Goal: Task Accomplishment & Management: Use online tool/utility

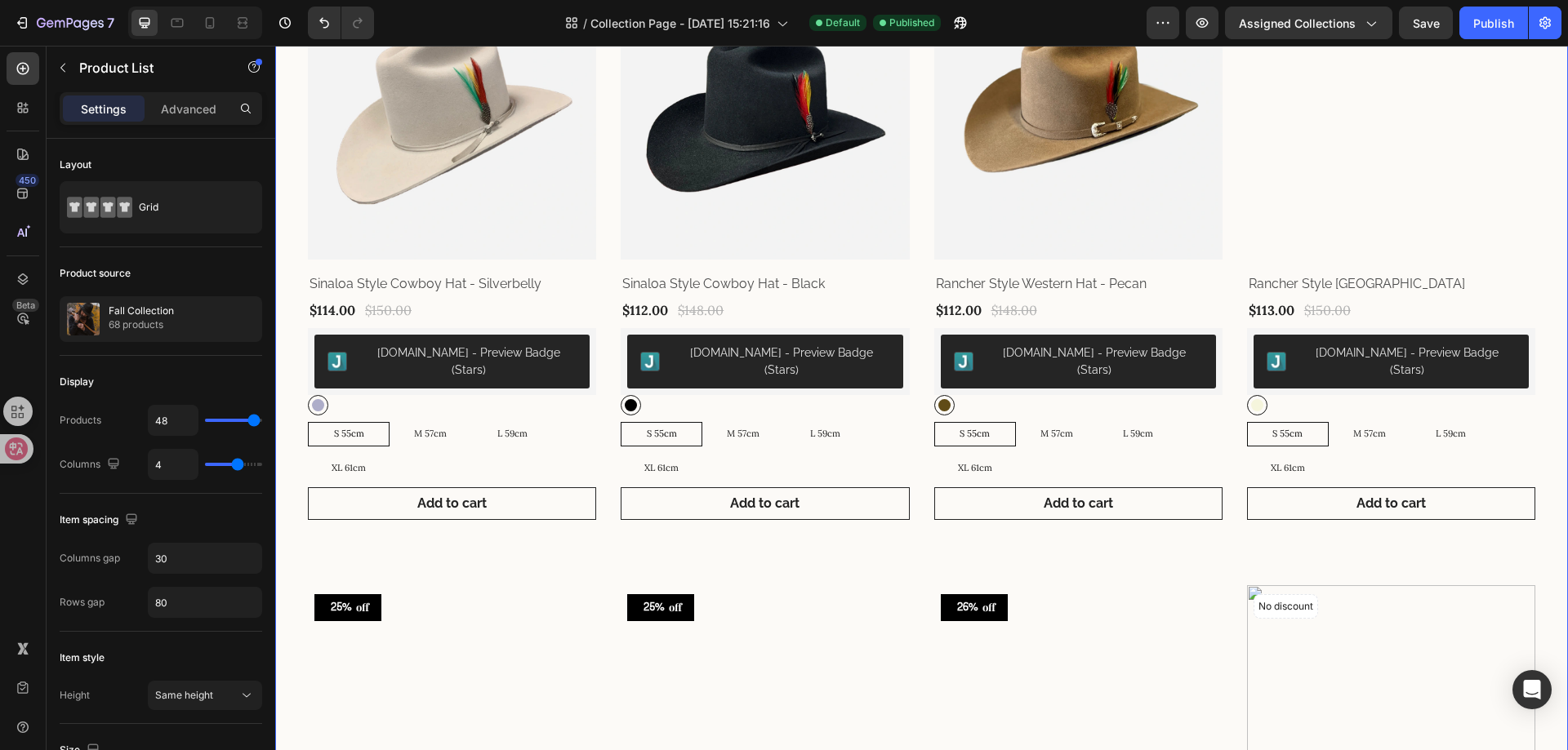
scroll to position [4364, 0]
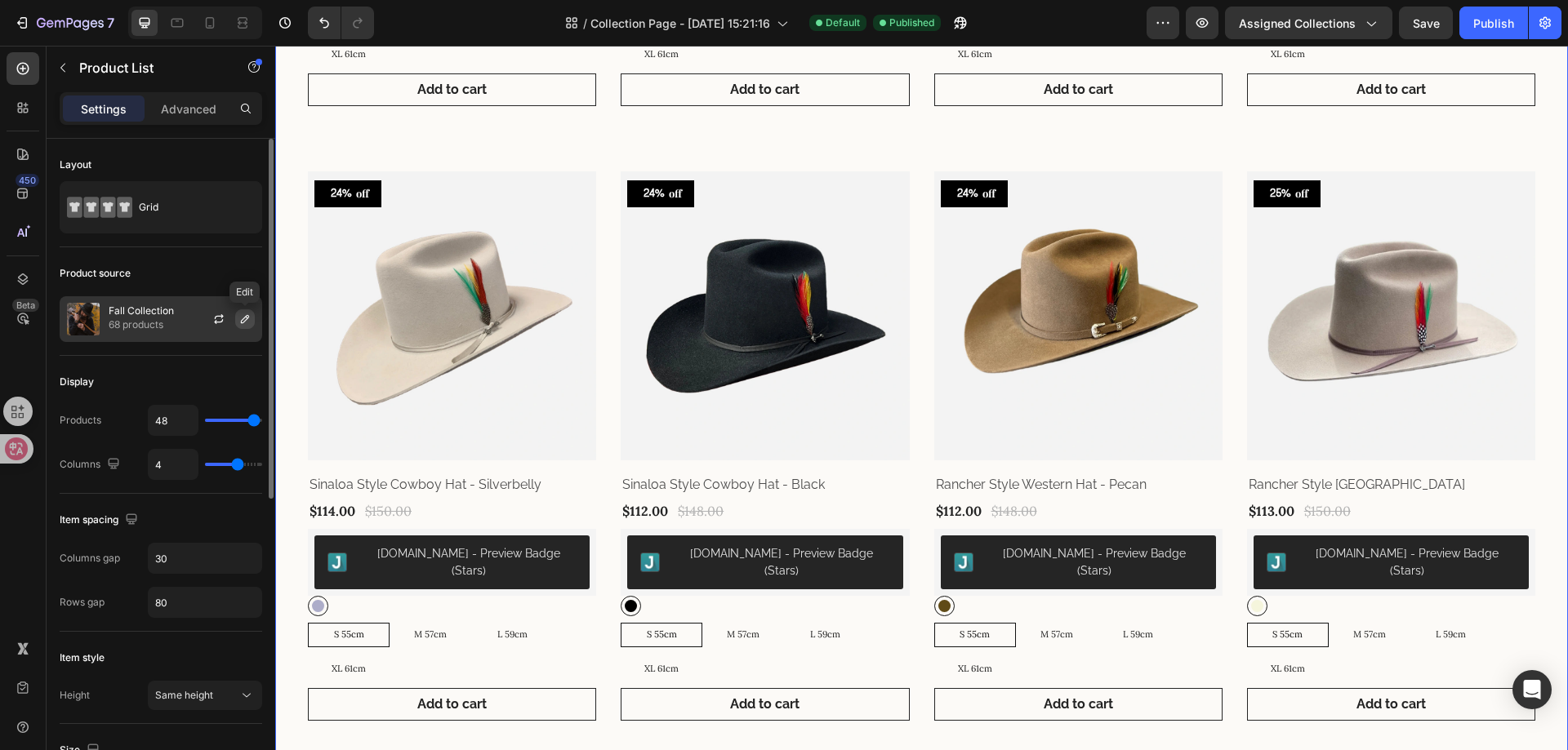
click at [237, 318] on button "button" at bounding box center [244, 319] width 19 height 19
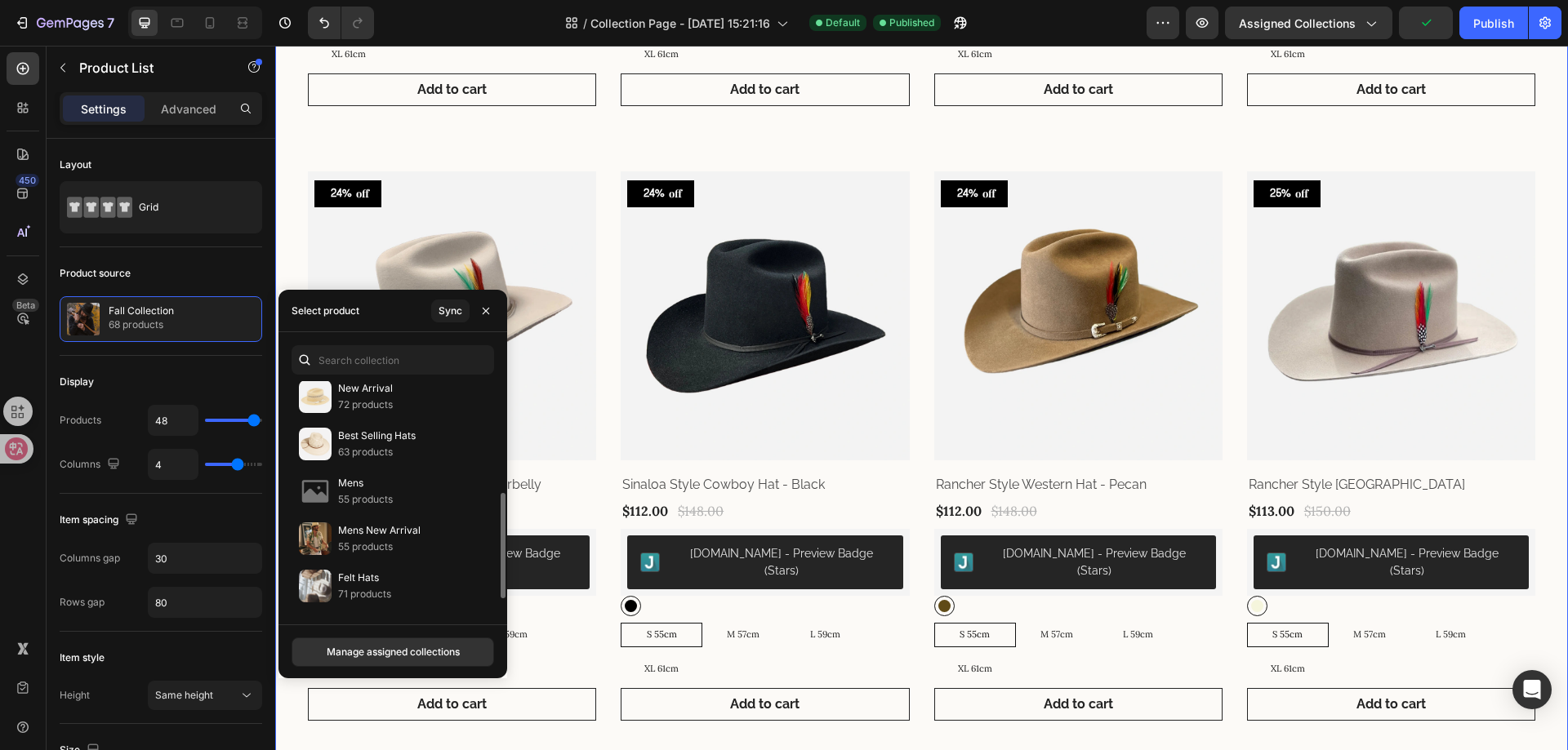
scroll to position [272, 0]
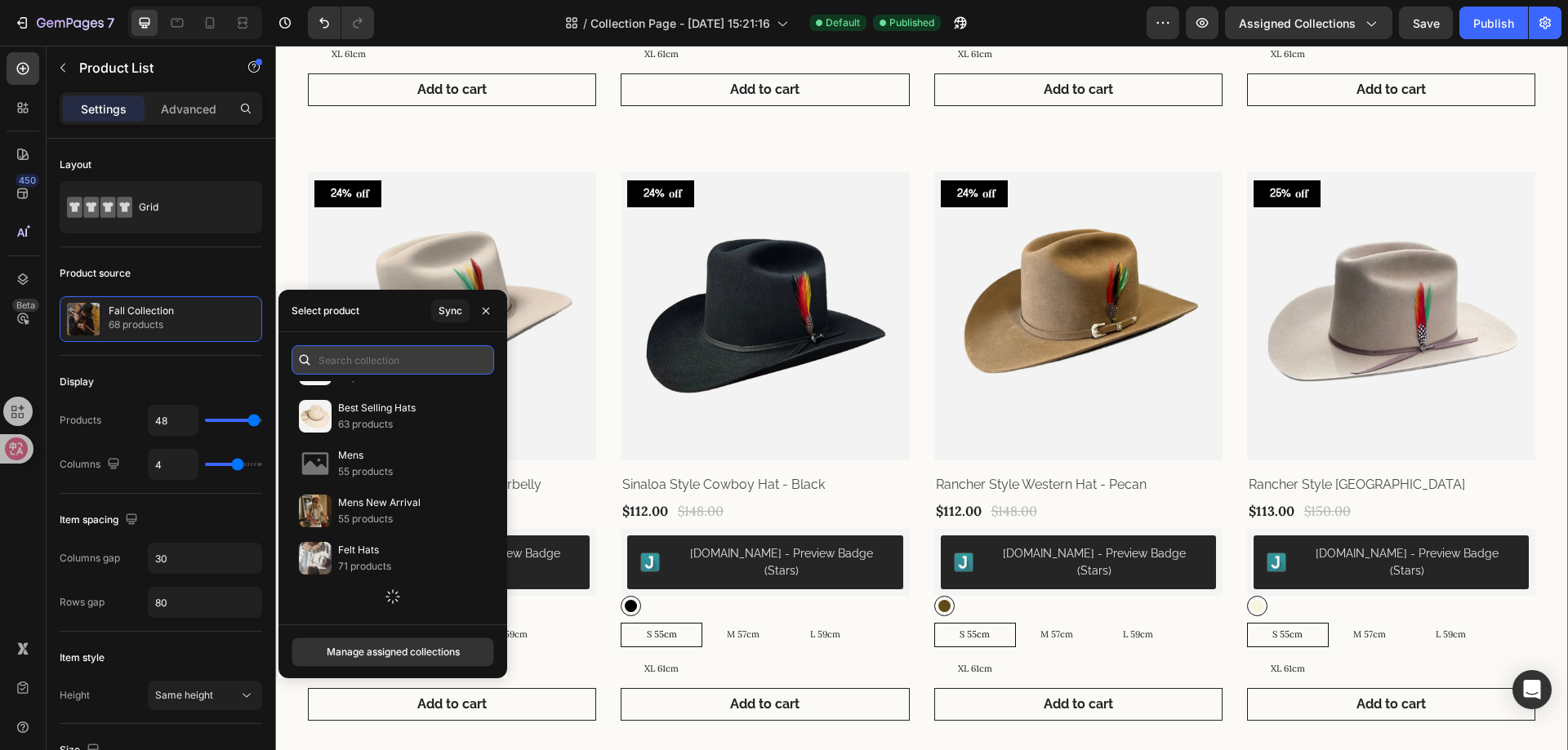
click at [368, 367] on input "text" at bounding box center [393, 360] width 203 height 29
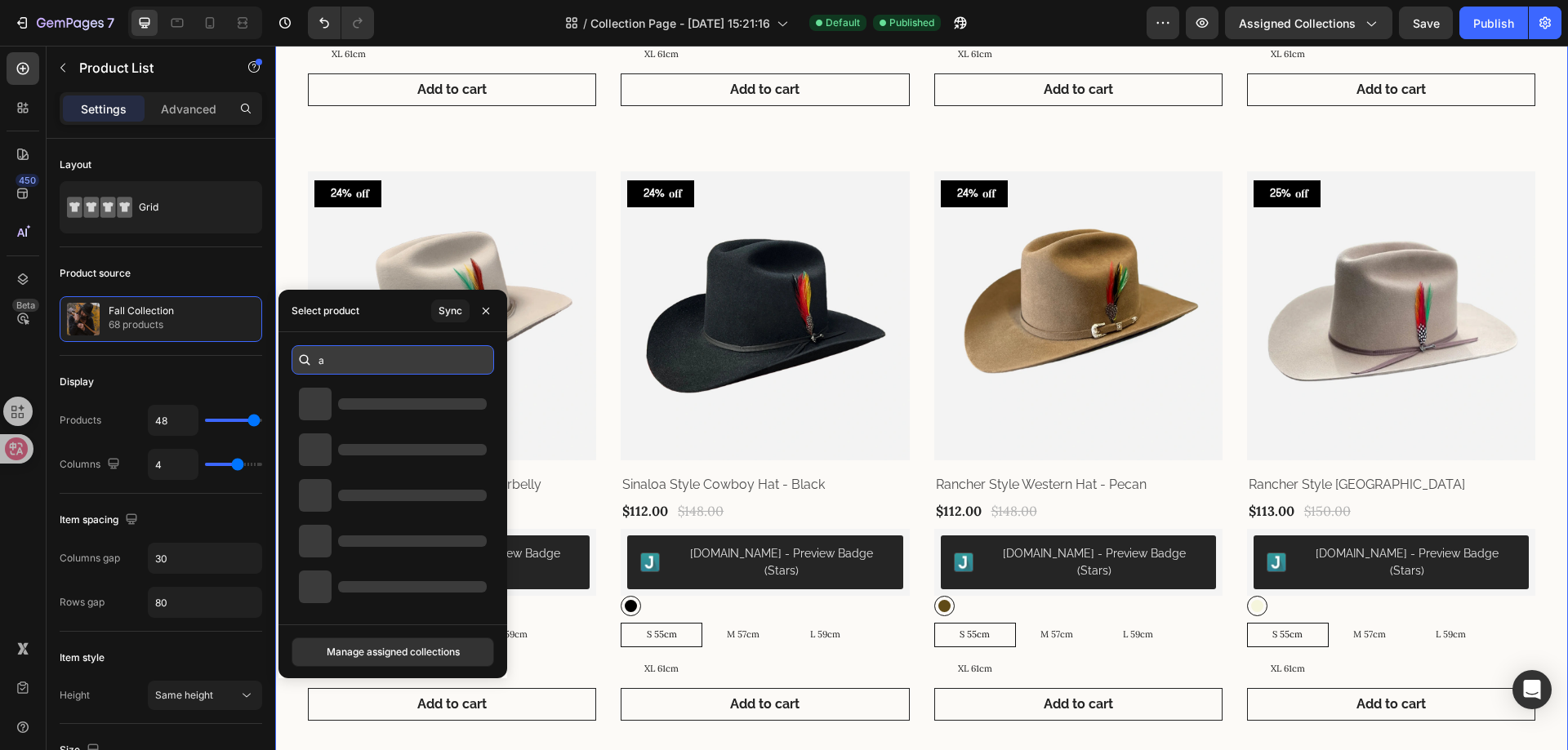
scroll to position [0, 0]
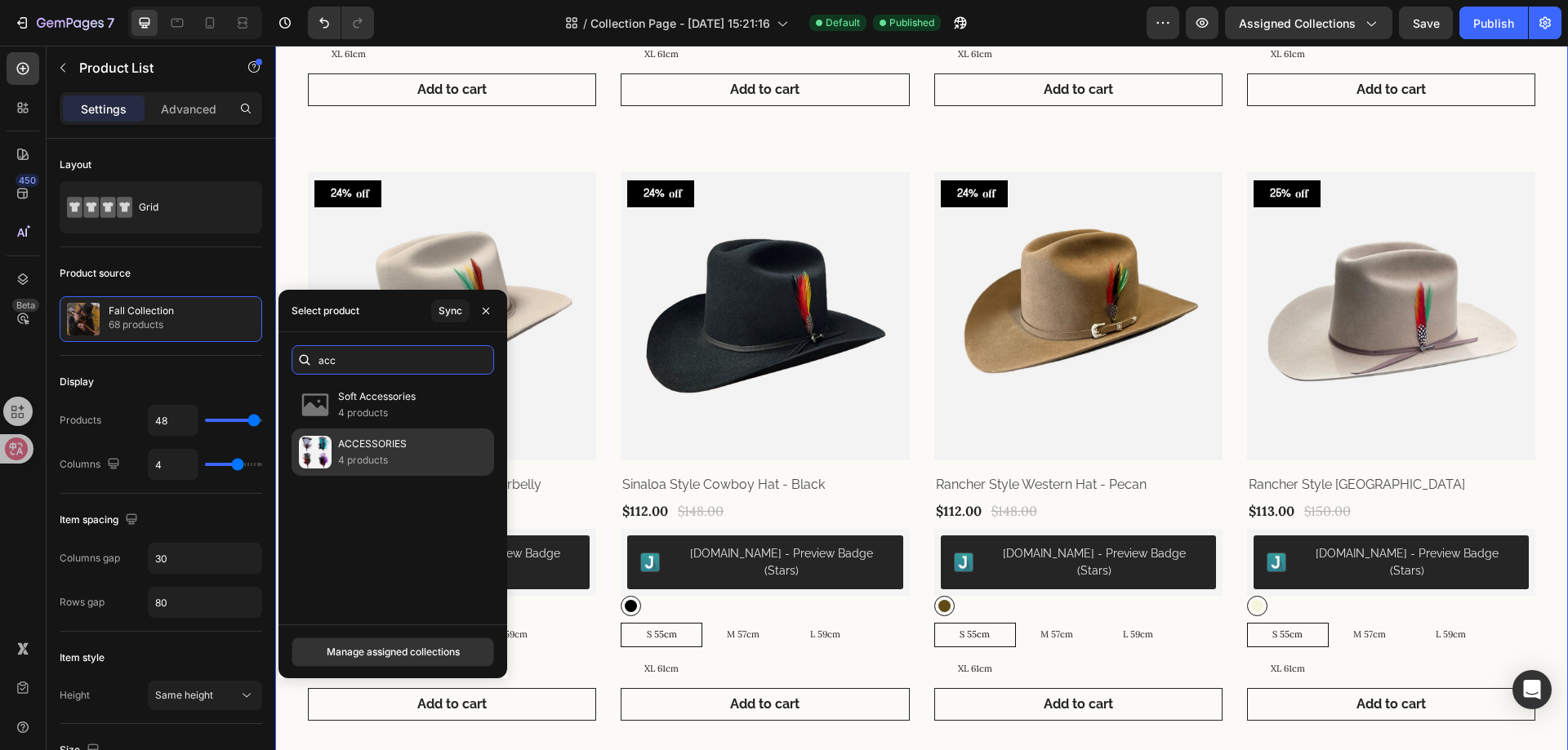
type input "acc"
click at [364, 448] on p "ACCESSORIES" at bounding box center [372, 444] width 69 height 16
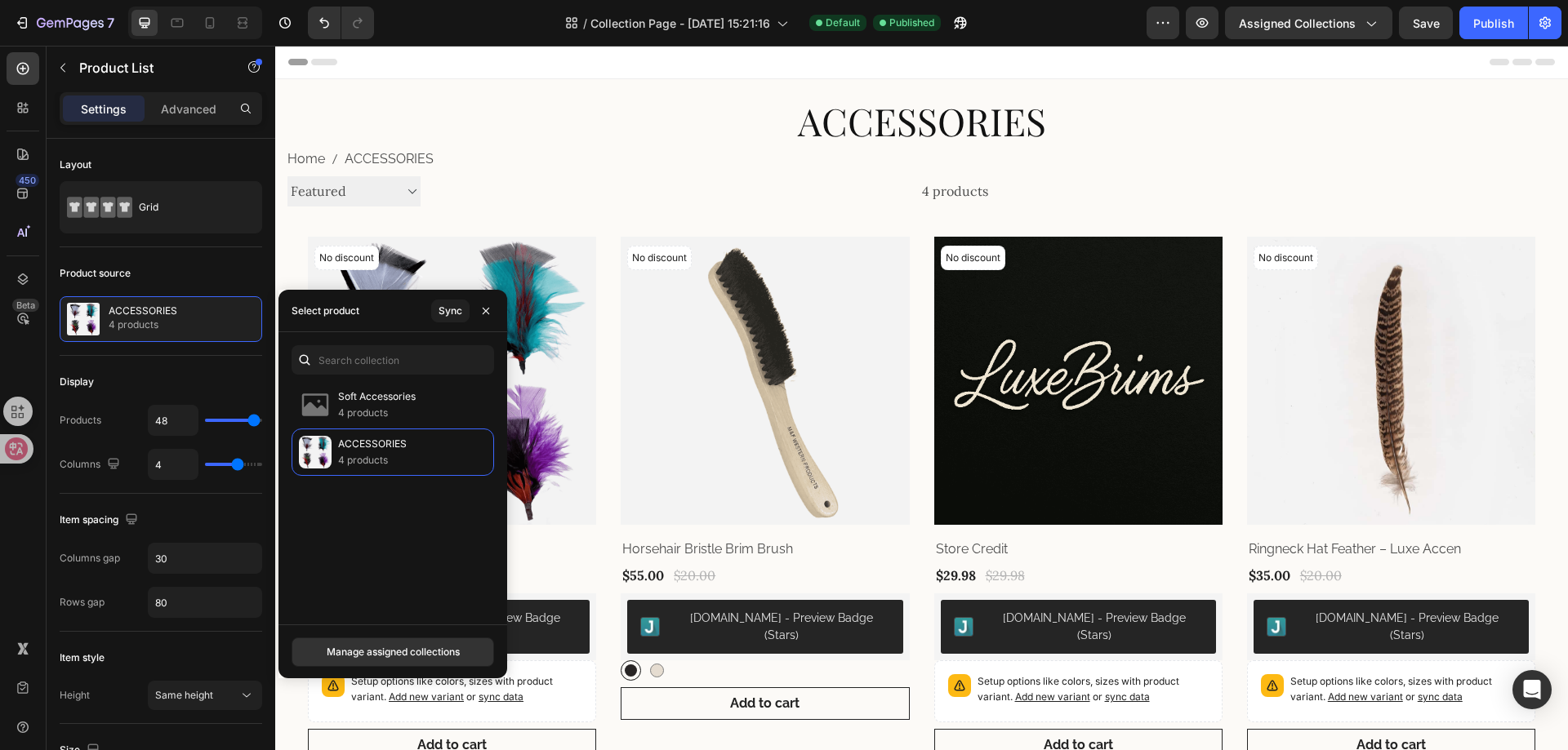
click at [919, 542] on div "No discount Not be displayed when published (P) Tag Product Images & Gallery Ro…" at bounding box center [921, 499] width 1227 height 525
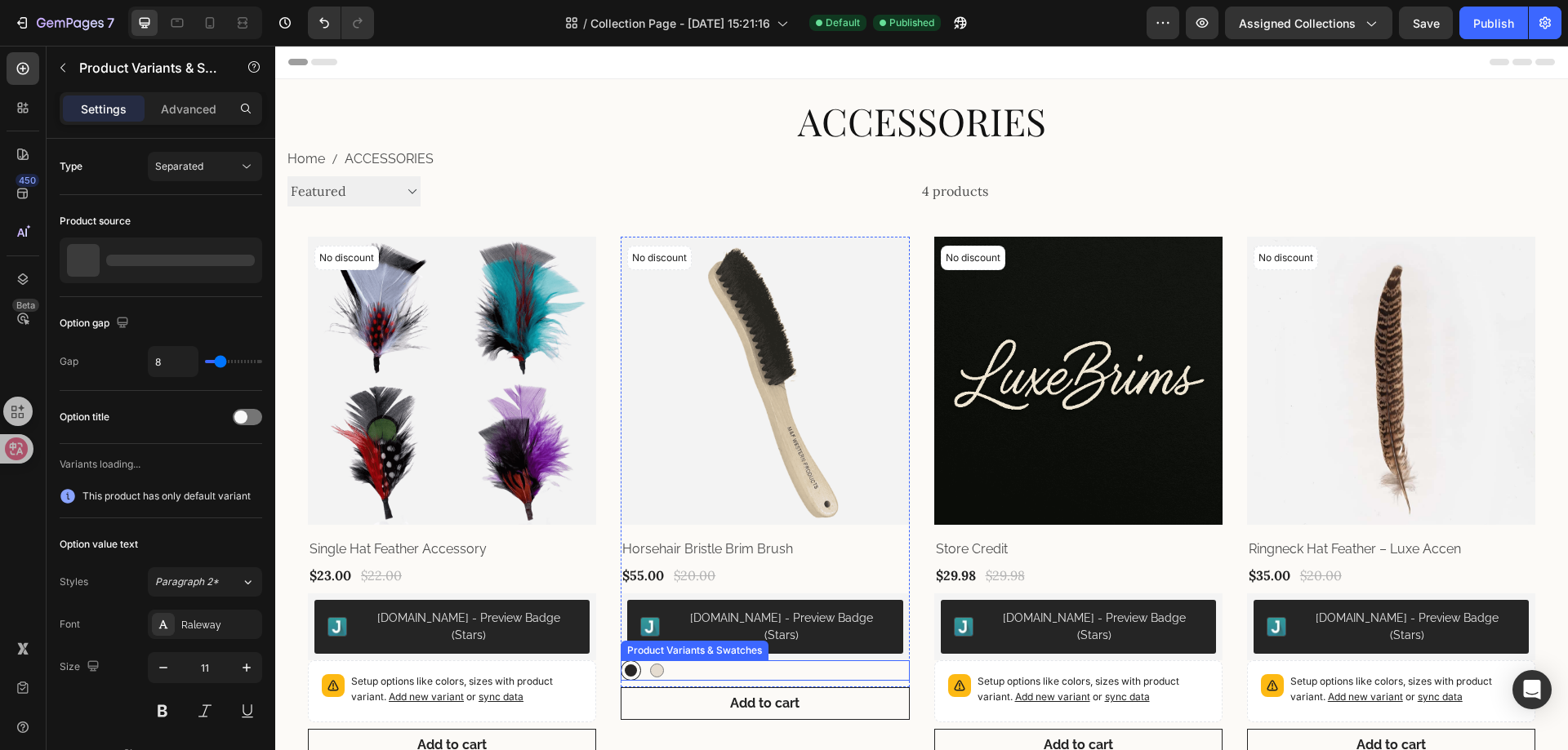
click at [714, 660] on div "DARK DARK LIGHT LIGHT" at bounding box center [764, 671] width 288 height 20
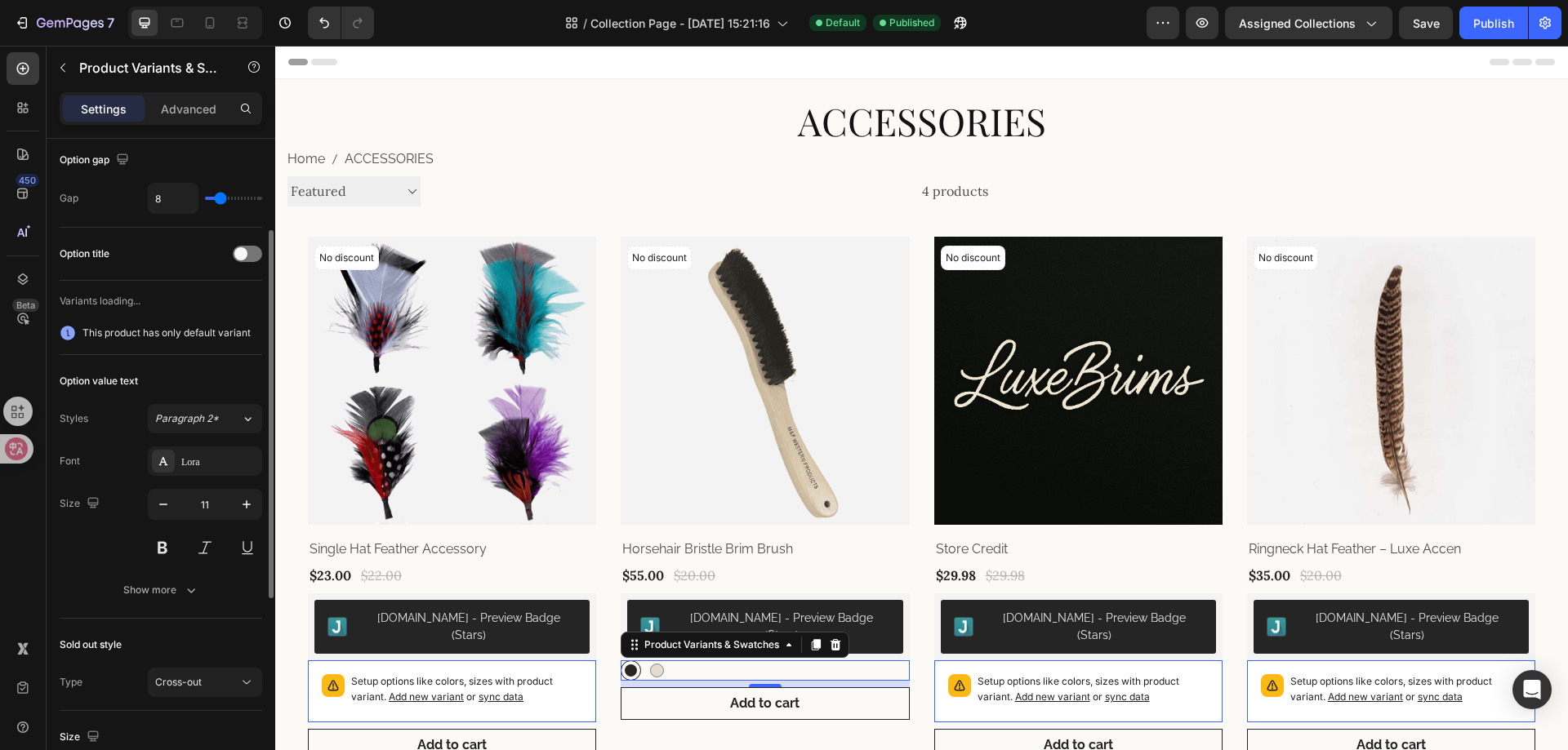
scroll to position [245, 0]
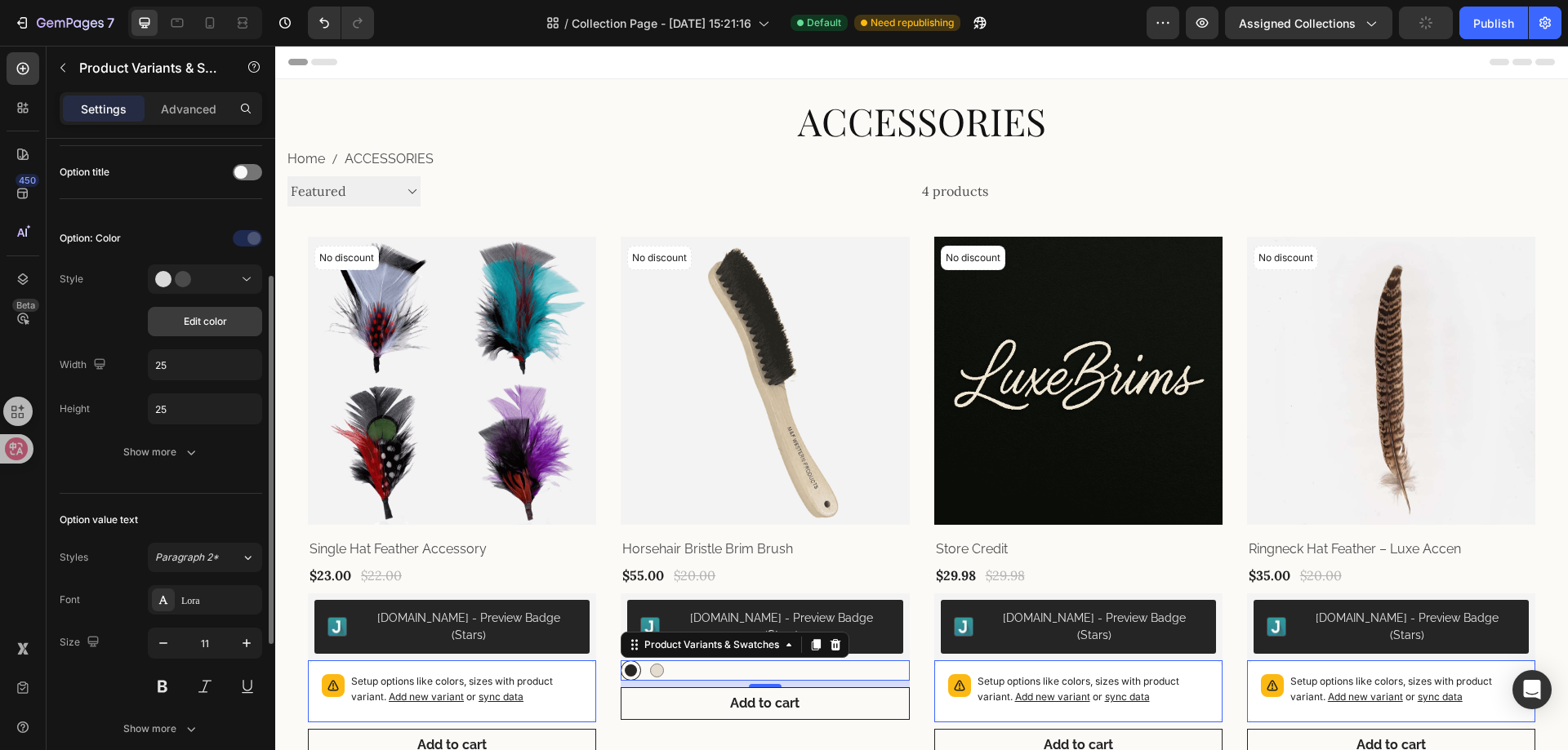
click at [204, 320] on span "Edit color" at bounding box center [205, 322] width 43 height 15
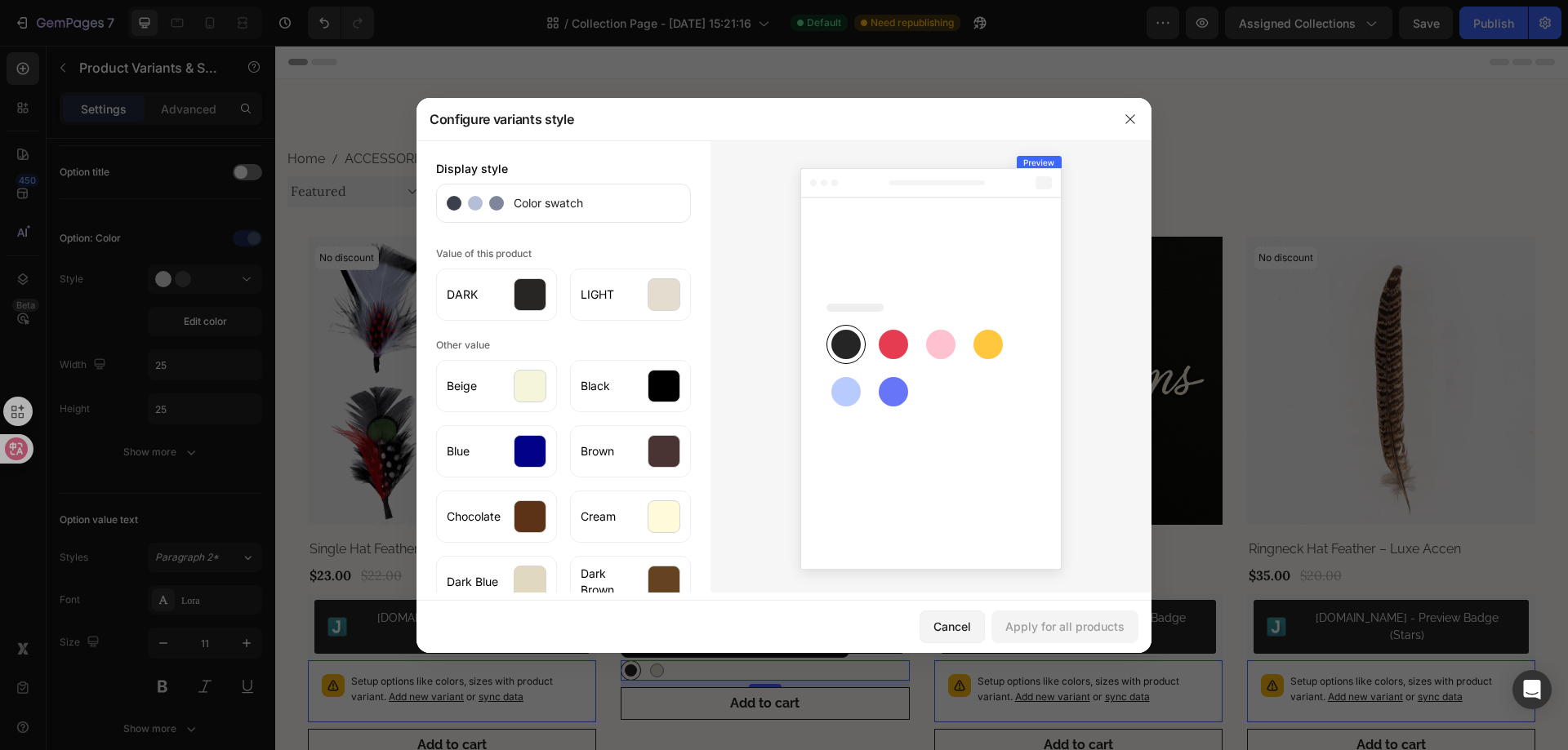
click at [773, 120] on div "Configure variants style" at bounding box center [763, 119] width 693 height 42
click at [528, 301] on div at bounding box center [530, 295] width 33 height 33
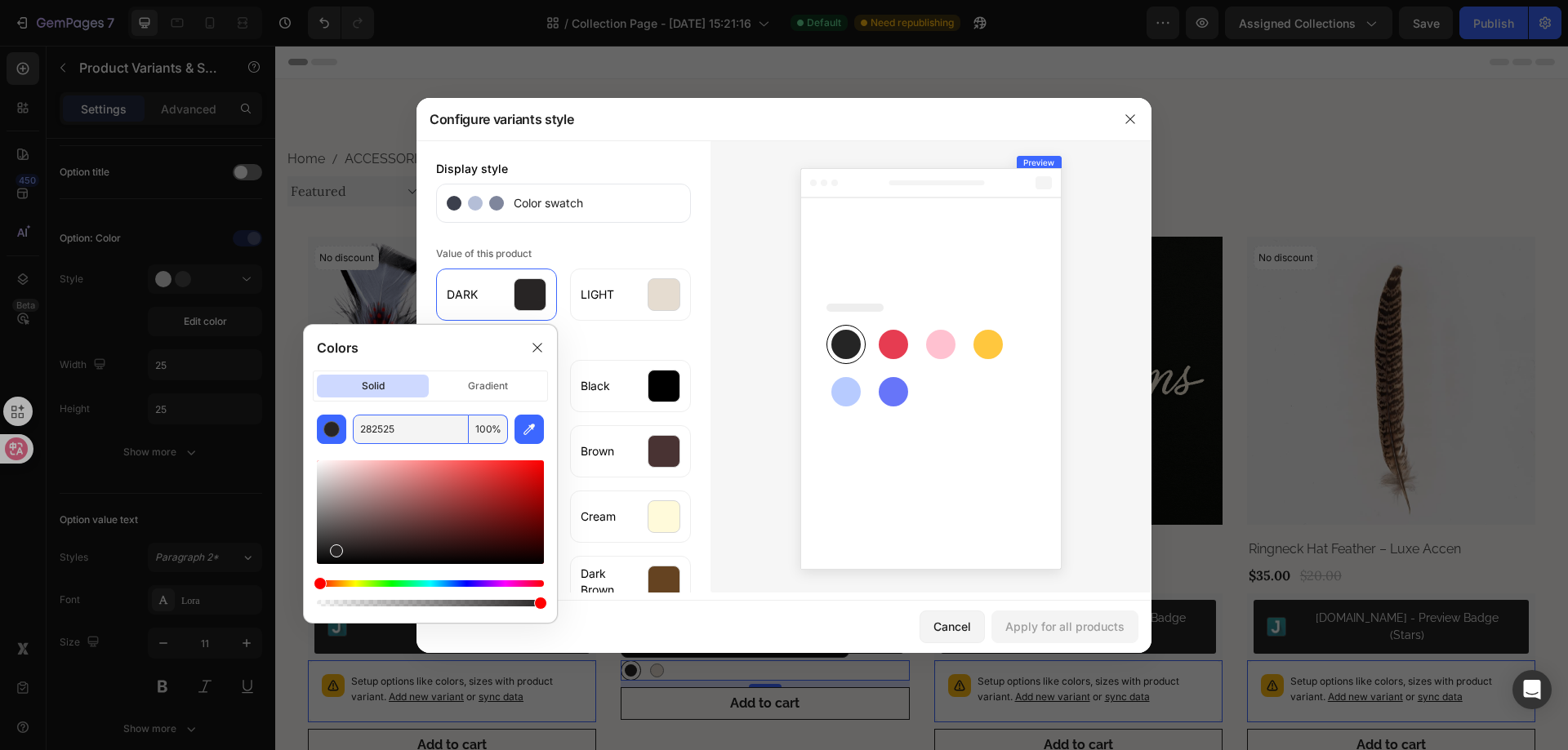
click at [411, 425] on input "282525" at bounding box center [410, 429] width 116 height 29
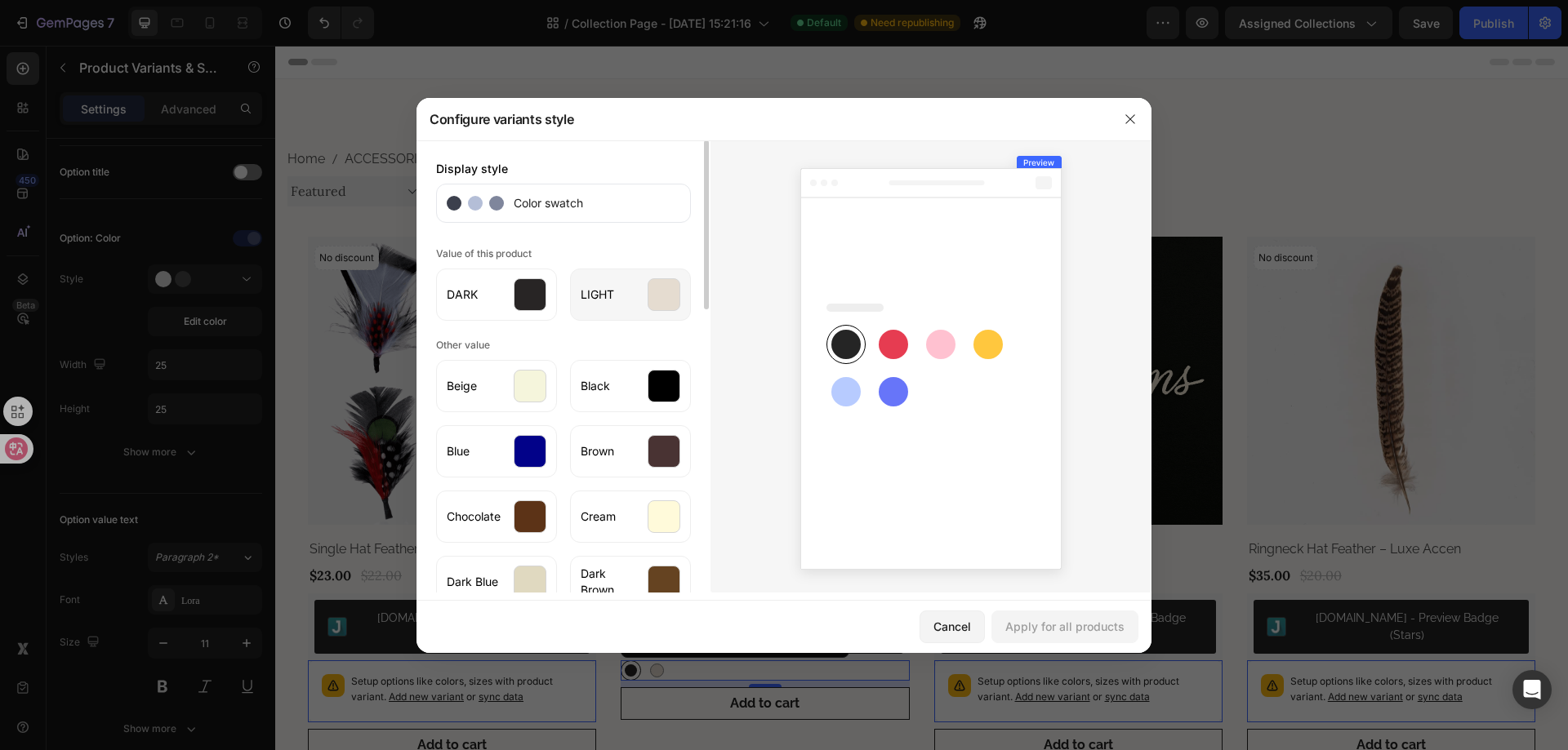
click at [668, 291] on div at bounding box center [664, 295] width 33 height 33
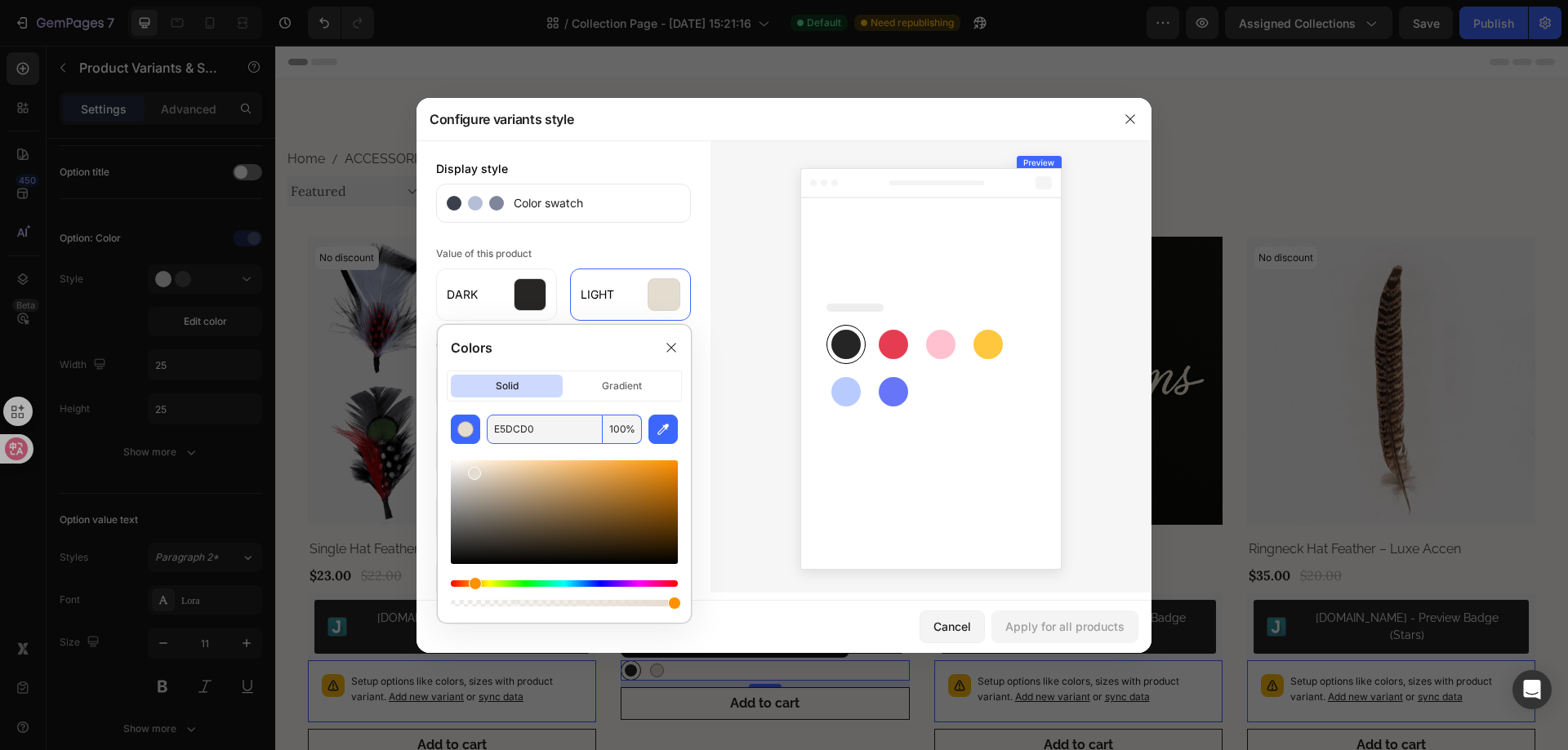
click at [554, 428] on input "E5DCD0" at bounding box center [545, 429] width 116 height 29
click at [725, 292] on div at bounding box center [931, 366] width 441 height 452
